Goal: Find specific page/section: Find specific page/section

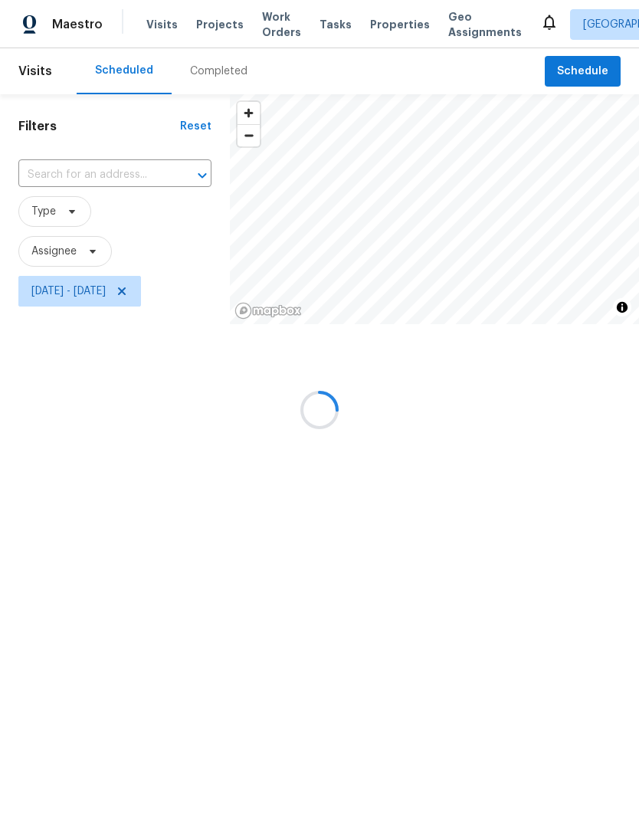
click at [58, 175] on div at bounding box center [319, 410] width 639 height 820
click at [43, 167] on div at bounding box center [319, 410] width 639 height 820
click at [41, 172] on div at bounding box center [319, 410] width 639 height 820
click at [43, 169] on div at bounding box center [319, 410] width 639 height 820
click at [61, 178] on div at bounding box center [319, 410] width 639 height 820
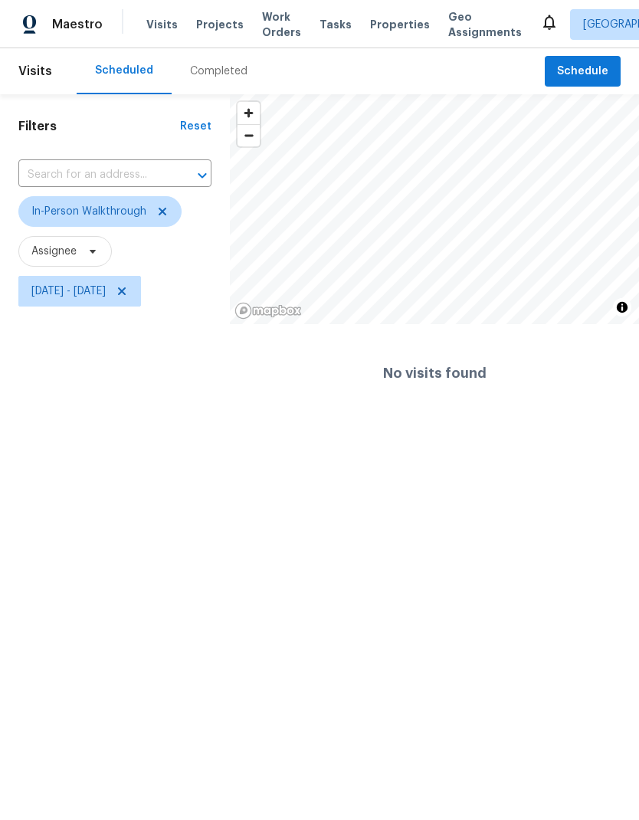
click at [57, 175] on input "text" at bounding box center [93, 175] width 150 height 24
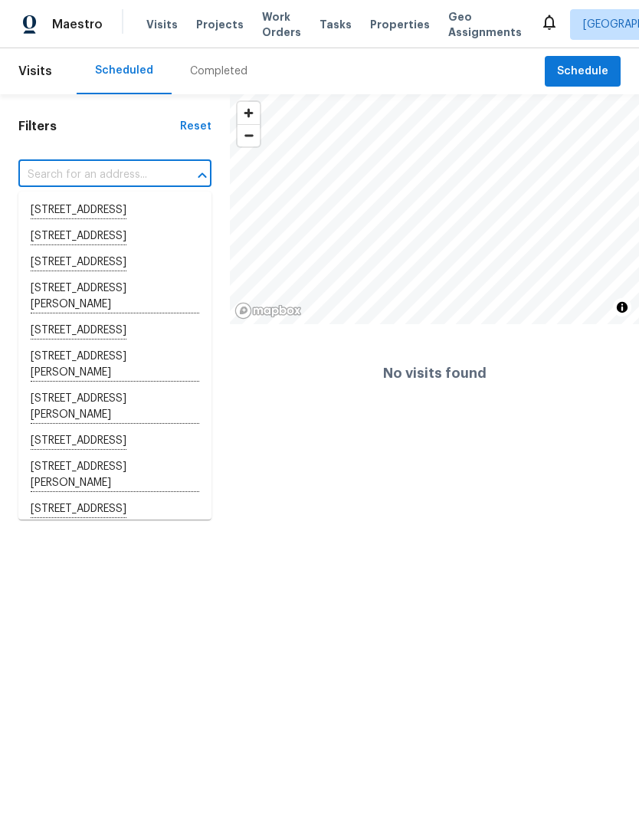
paste input "20530 Conery Grove Dr, Porter, TX 77365"
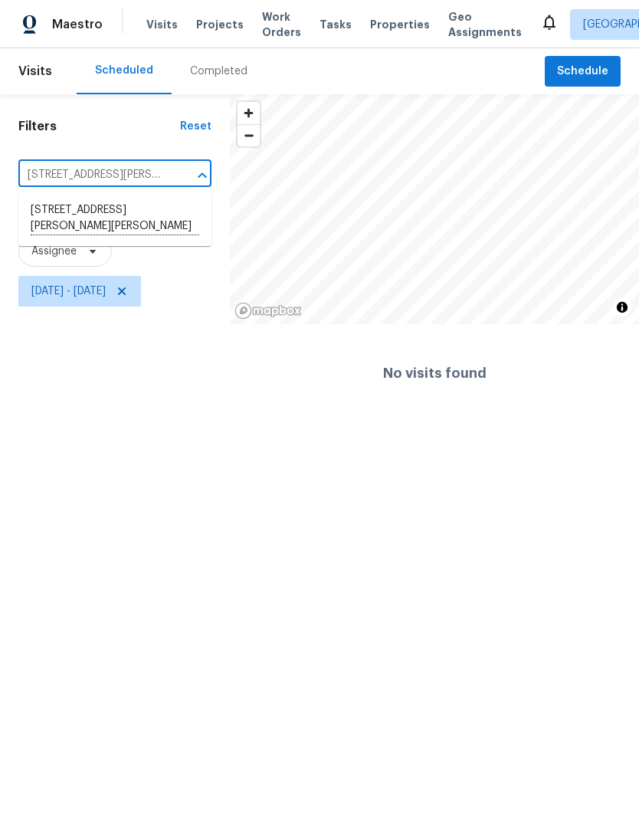
type input "20530 Conery Grove Dr, Porter, TX 77365"
click at [143, 127] on h1 "Filters" at bounding box center [99, 126] width 162 height 15
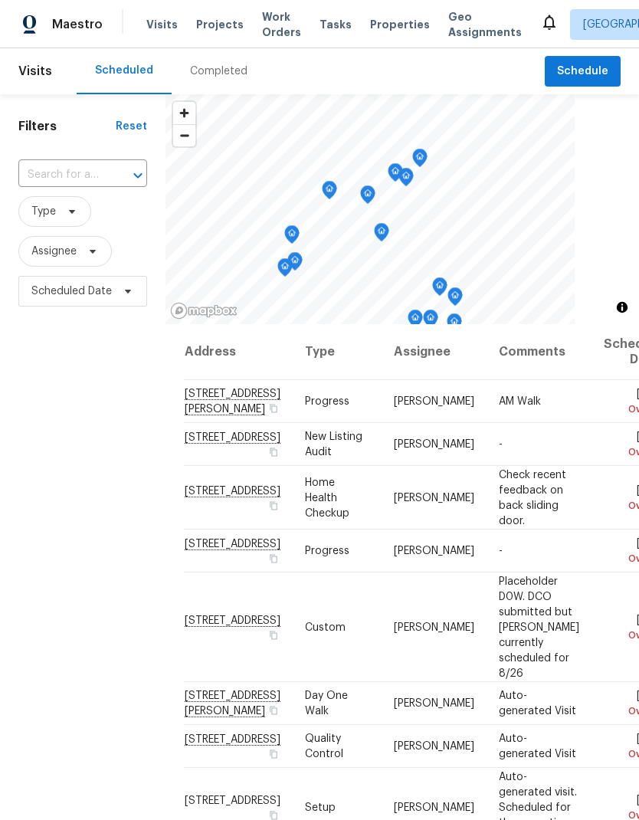
click at [68, 181] on input "text" at bounding box center [61, 175] width 86 height 24
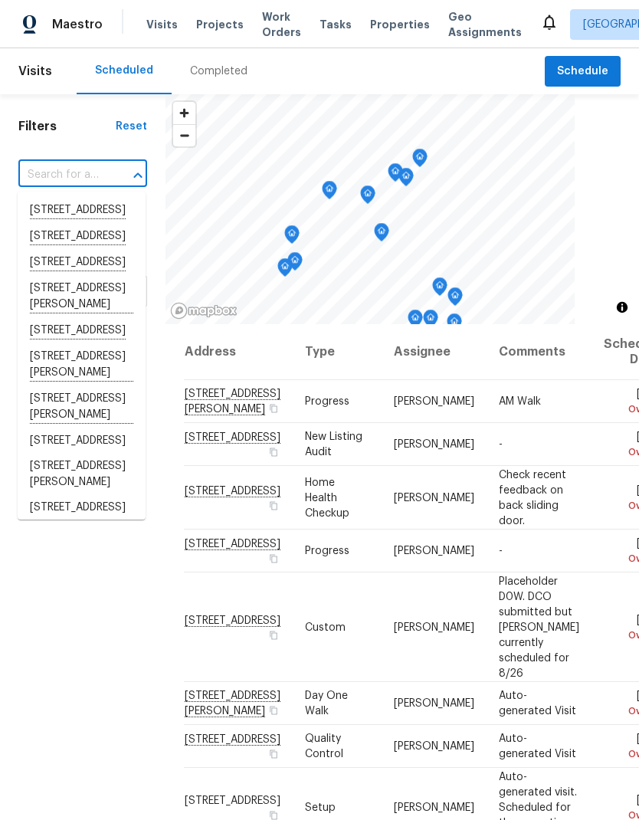
click at [243, 65] on div "Completed" at bounding box center [219, 71] width 94 height 46
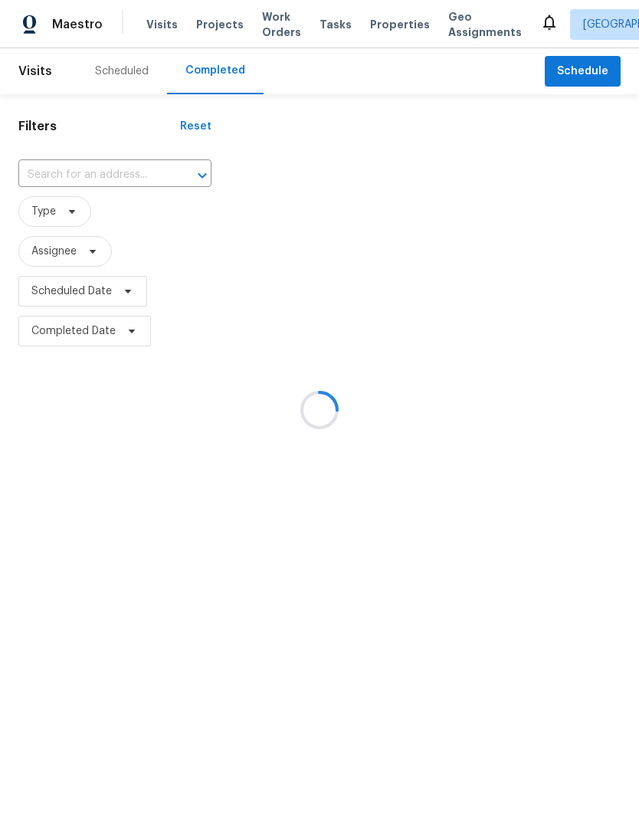
click at [45, 173] on div at bounding box center [319, 410] width 639 height 820
click at [44, 173] on div at bounding box center [319, 410] width 639 height 820
click at [44, 171] on div at bounding box center [319, 410] width 639 height 820
click at [37, 172] on div at bounding box center [319, 410] width 639 height 820
click at [52, 173] on div at bounding box center [319, 410] width 639 height 820
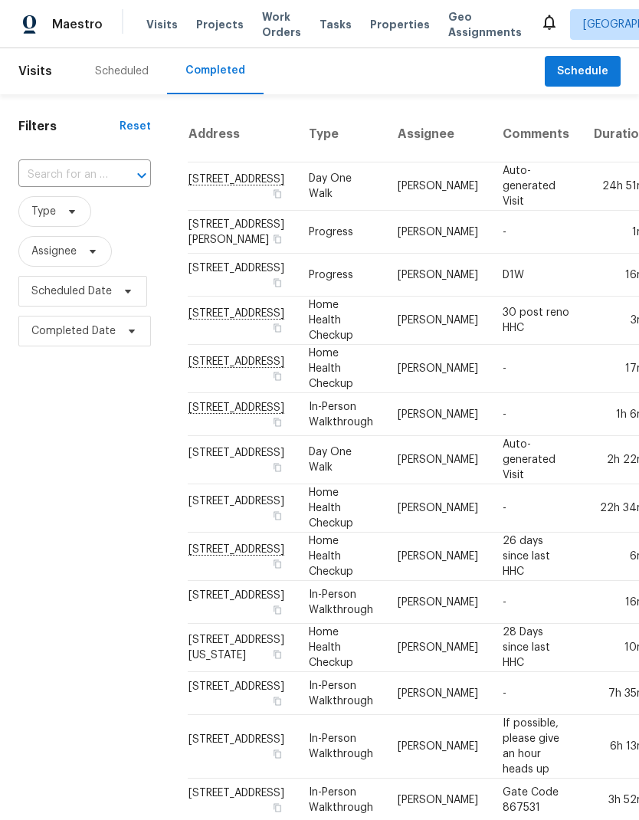
click at [45, 175] on input "text" at bounding box center [63, 175] width 90 height 24
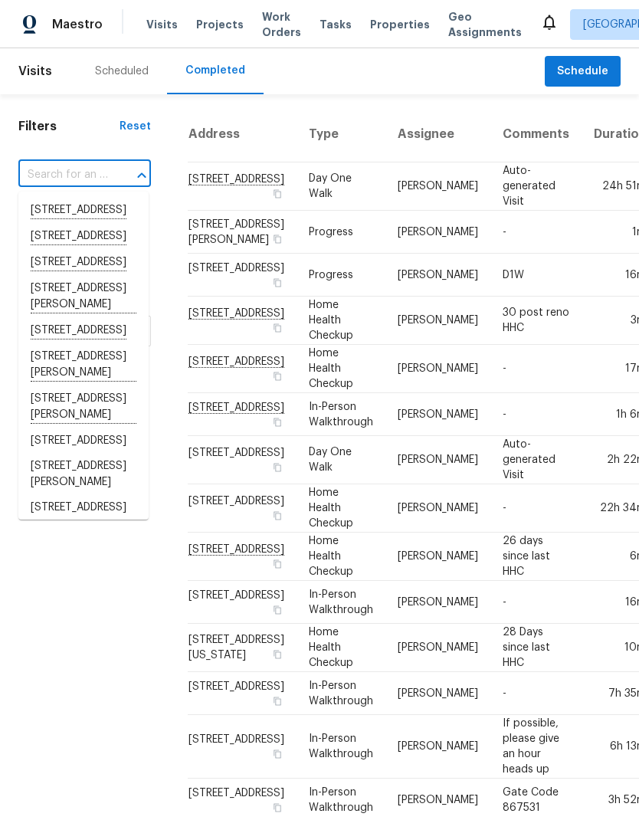
paste input "20530 Conery Grove Dr, Porter, TX 77365"
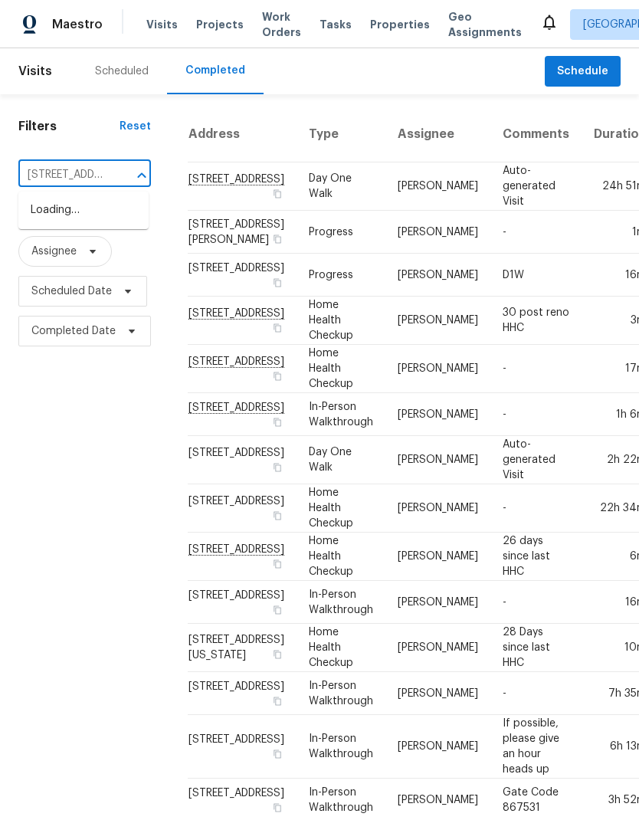
type input "20530 Conery Grove Dr, Porter, TX 77365"
click at [45, 217] on li "20530 Conery Grove Dr, Porter, TX 77365" at bounding box center [83, 226] width 130 height 57
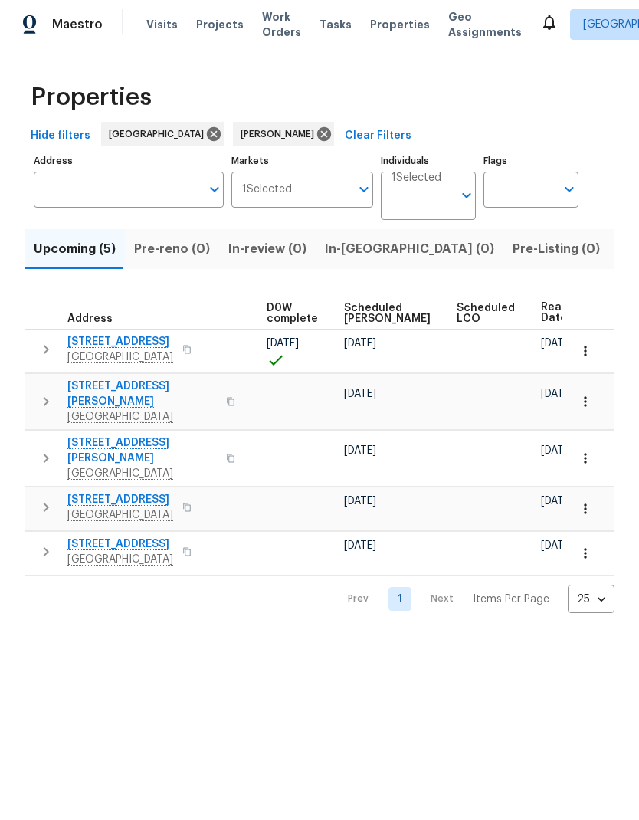
scroll to position [0, 402]
click at [585, 396] on icon "button" at bounding box center [585, 401] width 2 height 10
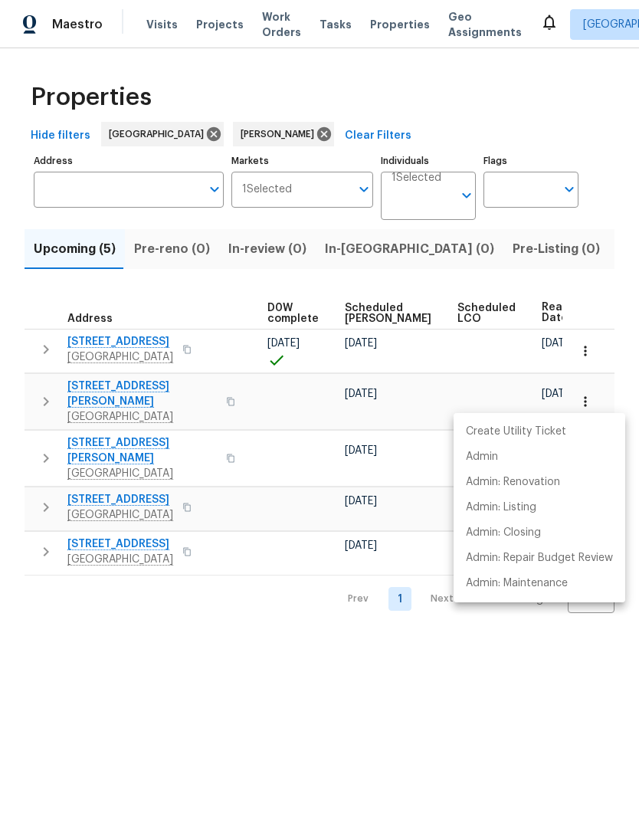
click at [412, 432] on div at bounding box center [319, 410] width 639 height 820
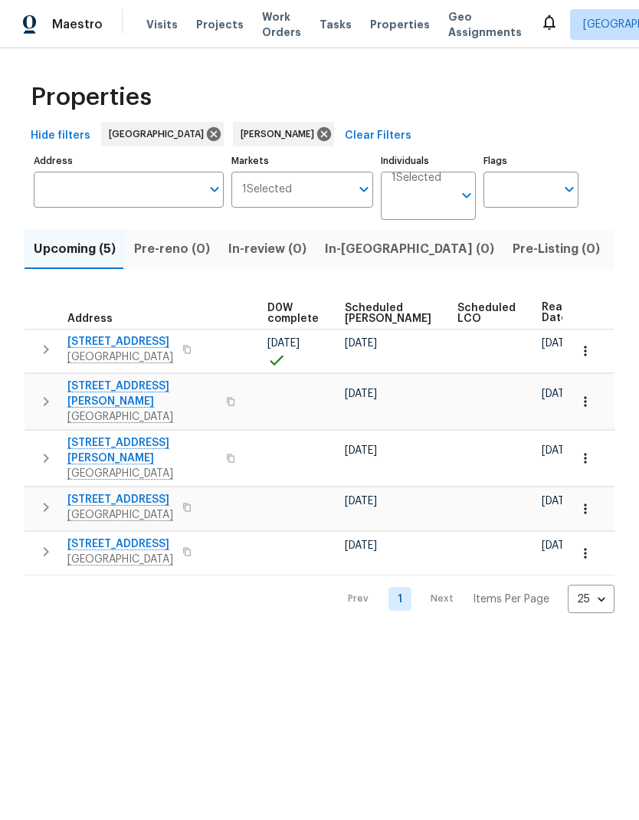
click at [588, 398] on icon "button" at bounding box center [585, 401] width 15 height 15
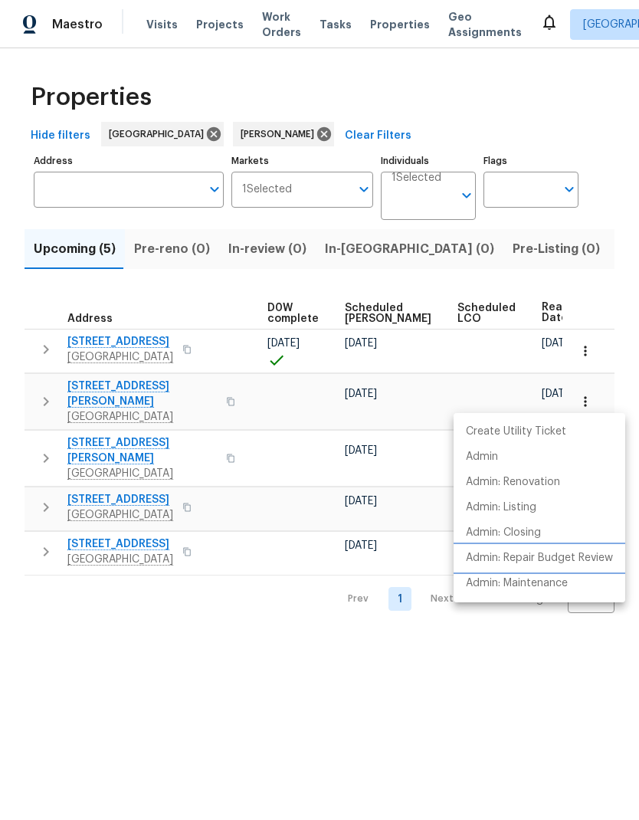
click at [572, 551] on p "Admin: Repair Budget Review" at bounding box center [539, 558] width 147 height 16
